Goal: Task Accomplishment & Management: Manage account settings

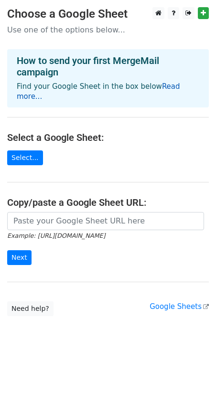
click at [167, 87] on link "Read more..." at bounding box center [98, 91] width 163 height 19
click at [24, 150] on link "Select..." at bounding box center [25, 157] width 36 height 15
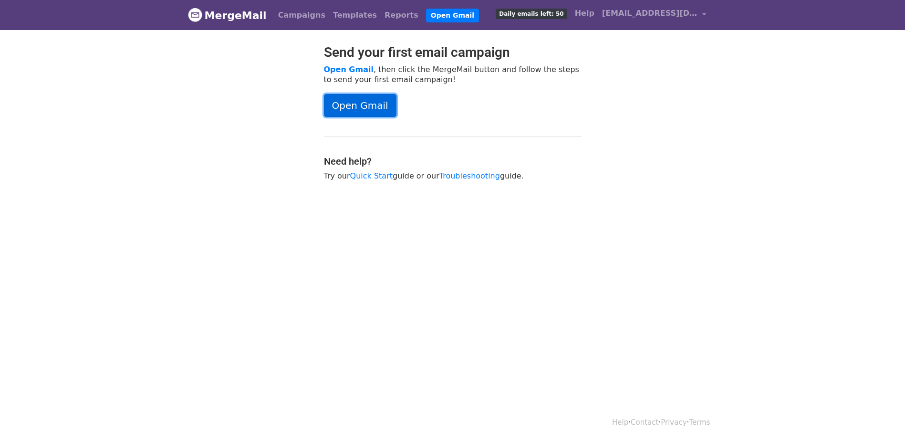
click at [362, 105] on link "Open Gmail" at bounding box center [360, 105] width 73 height 23
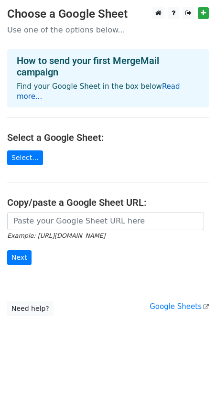
click at [162, 84] on link "Read more..." at bounding box center [98, 91] width 163 height 19
click at [27, 150] on link "Select..." at bounding box center [25, 157] width 36 height 15
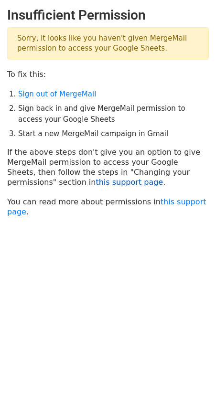
click at [95, 180] on link "this support page" at bounding box center [128, 182] width 67 height 9
click at [52, 95] on link "Sign out of MergeMail" at bounding box center [57, 94] width 78 height 9
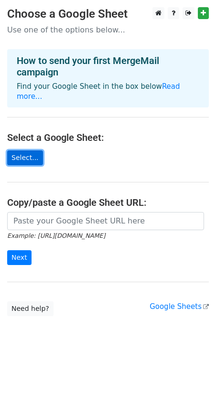
click at [31, 150] on link "Select..." at bounding box center [25, 157] width 36 height 15
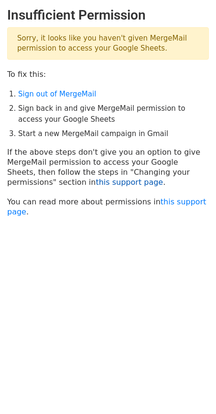
click at [95, 185] on link "this support page" at bounding box center [128, 182] width 67 height 9
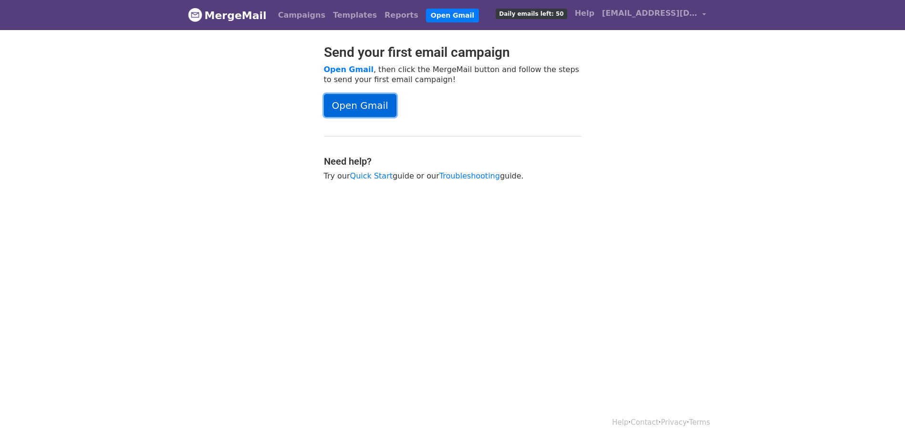
click at [366, 109] on link "Open Gmail" at bounding box center [360, 105] width 73 height 23
click at [376, 174] on link "Quick Start" at bounding box center [371, 175] width 42 height 9
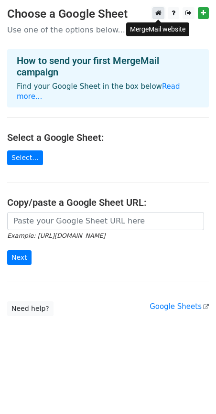
click at [160, 12] on icon at bounding box center [158, 13] width 6 height 7
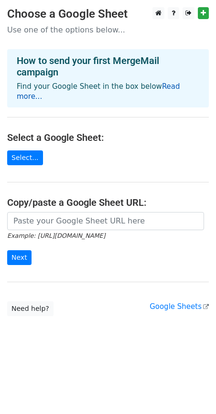
click at [165, 87] on link "Read more..." at bounding box center [98, 91] width 163 height 19
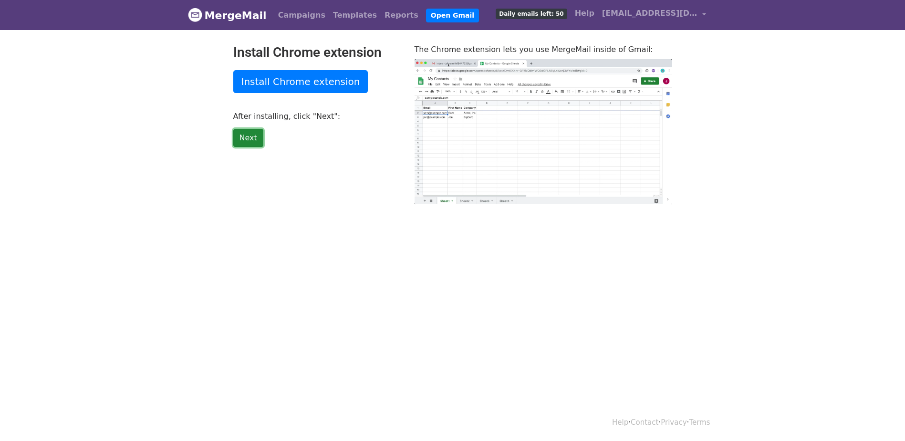
click at [248, 136] on link "Next" at bounding box center [248, 138] width 30 height 18
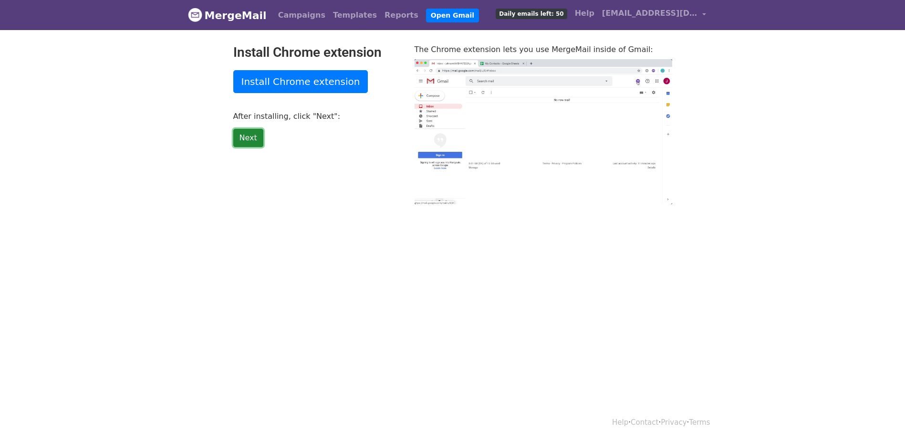
type input "12.33"
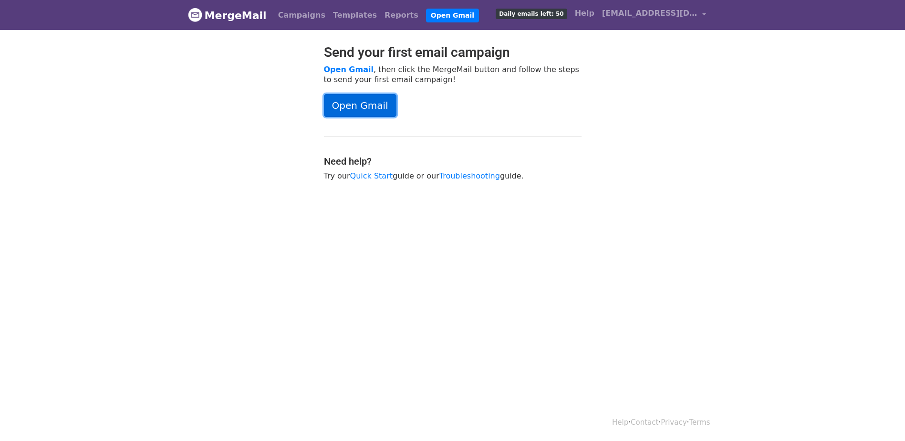
click at [366, 108] on link "Open Gmail" at bounding box center [360, 105] width 73 height 23
click at [455, 175] on link "Troubleshooting" at bounding box center [470, 175] width 61 height 9
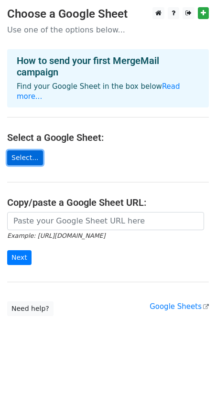
click at [25, 150] on link "Select..." at bounding box center [25, 157] width 36 height 15
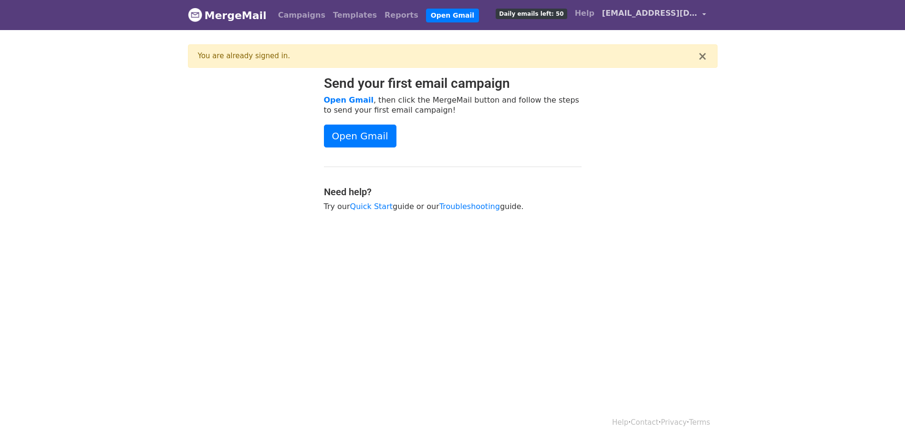
click at [703, 12] on link "[EMAIL_ADDRESS][DOMAIN_NAME]" at bounding box center [654, 15] width 112 height 22
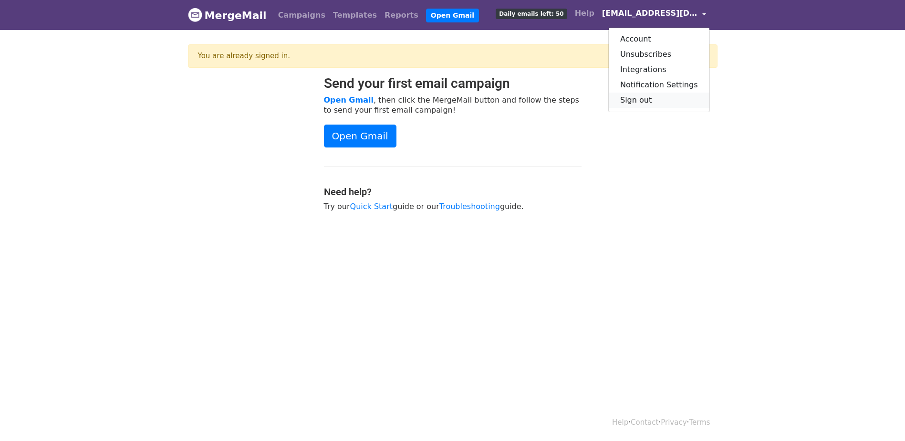
click at [657, 100] on link "Sign out" at bounding box center [659, 100] width 101 height 15
